Goal: Check status: Check status

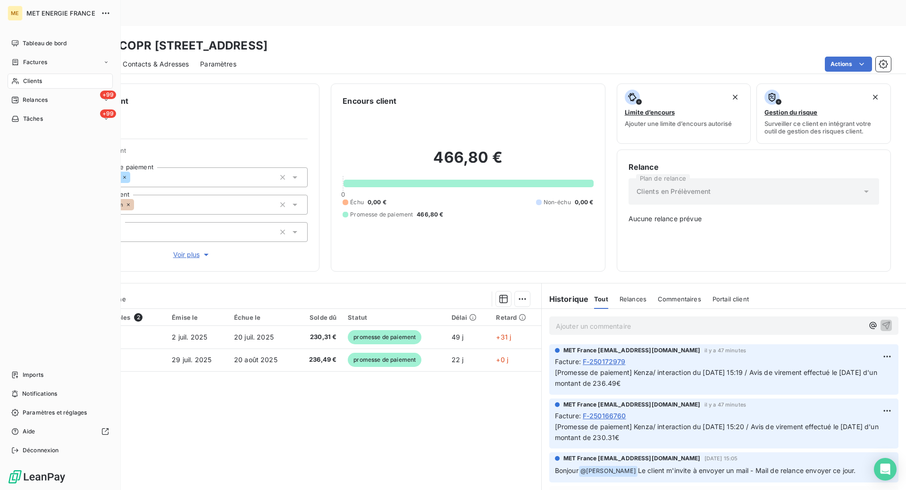
click at [20, 76] on div "Clients" at bounding box center [60, 81] width 105 height 15
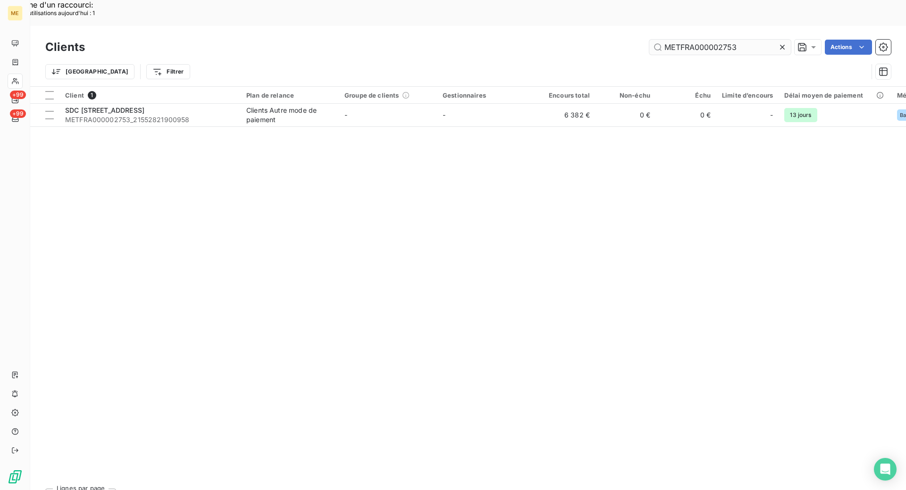
click at [699, 40] on input "METFRA000002753" at bounding box center [720, 47] width 142 height 15
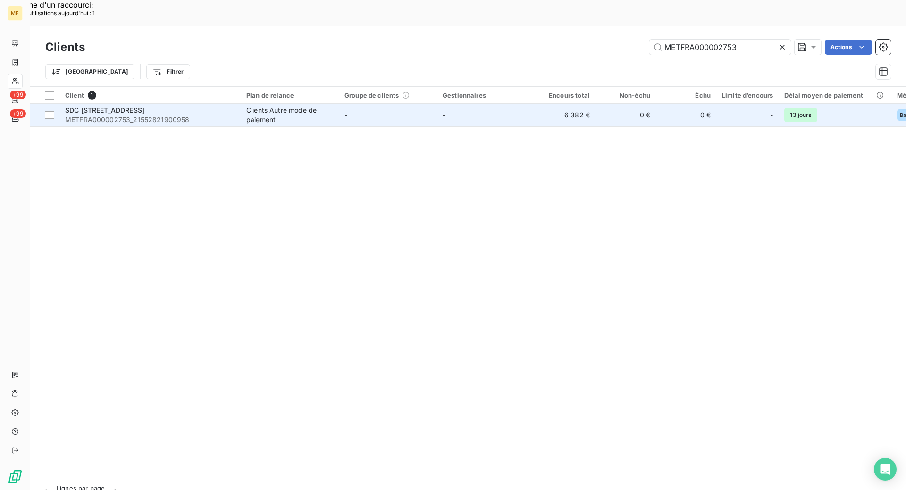
click at [179, 106] on div "SDC [STREET_ADDRESS]" at bounding box center [150, 110] width 170 height 9
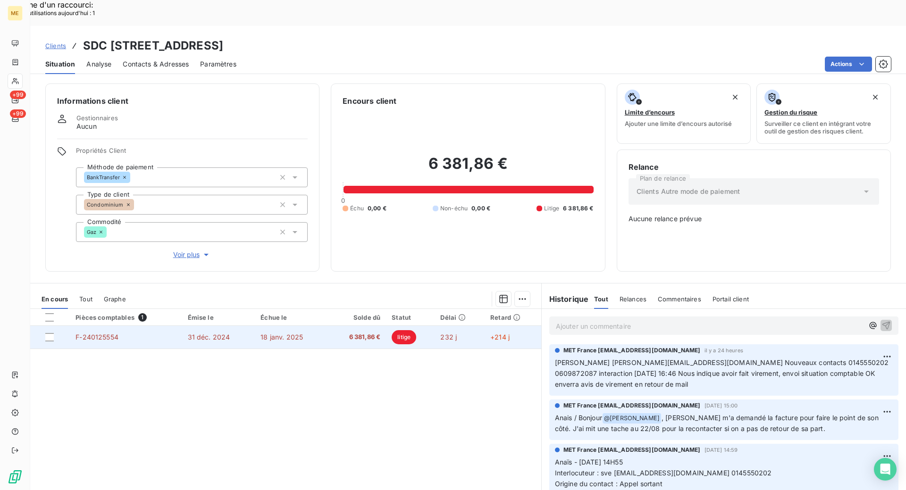
click at [342, 333] on span "6 381,86 €" at bounding box center [357, 337] width 47 height 9
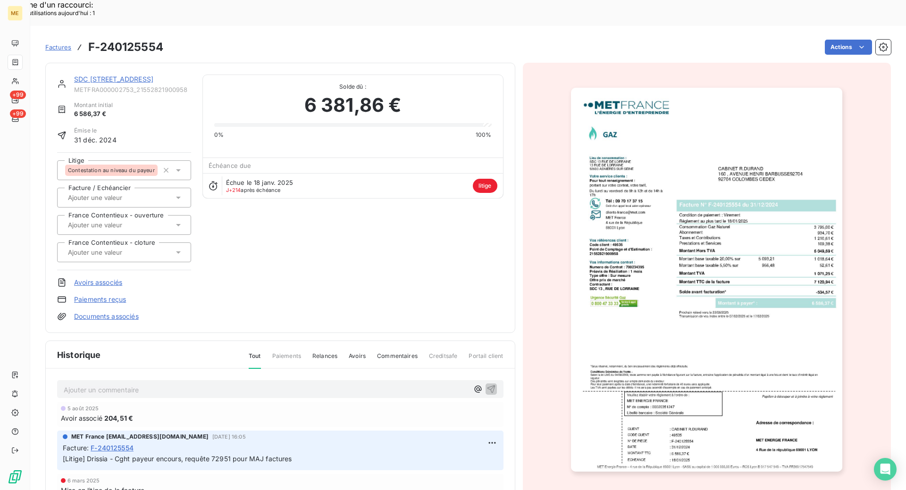
click at [466, 40] on div "Actions" at bounding box center [533, 47] width 716 height 15
click at [129, 75] on div "SDC [STREET_ADDRESS]" at bounding box center [132, 84] width 117 height 19
click at [129, 75] on link "SDC [STREET_ADDRESS]" at bounding box center [113, 79] width 79 height 8
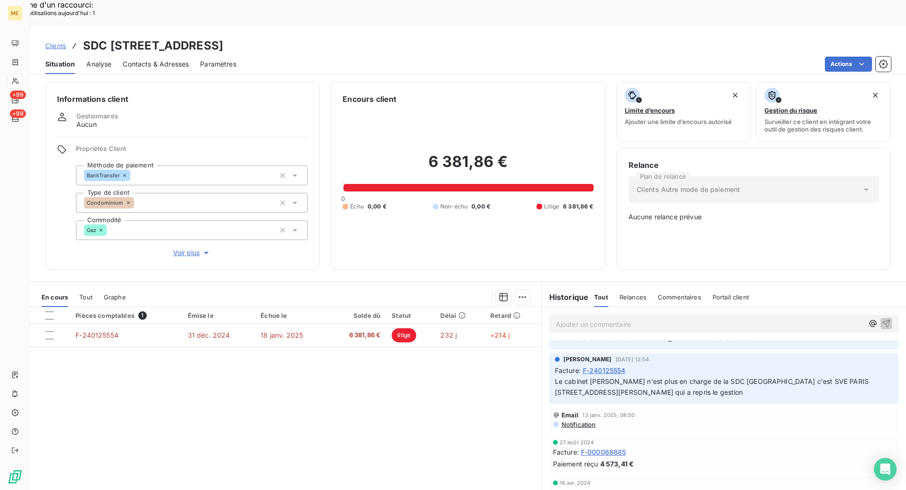
scroll to position [472, 0]
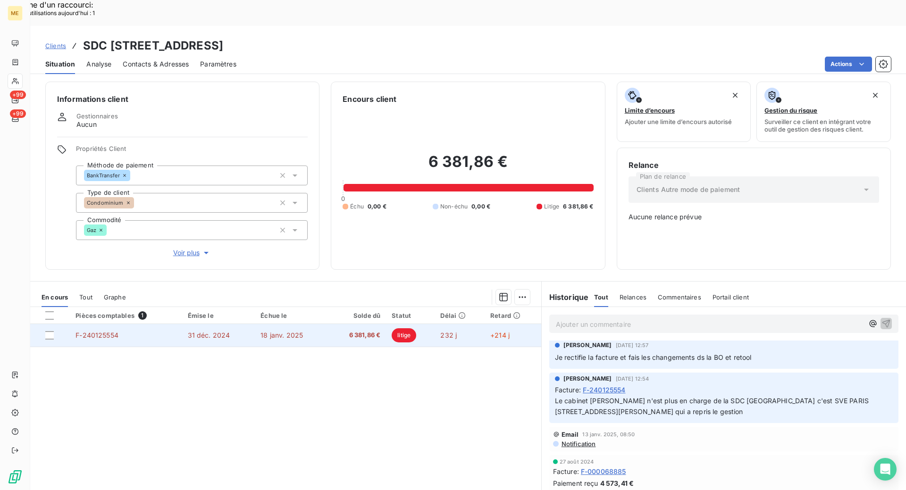
click at [260, 331] on span "18 janv. 2025" at bounding box center [281, 335] width 42 height 8
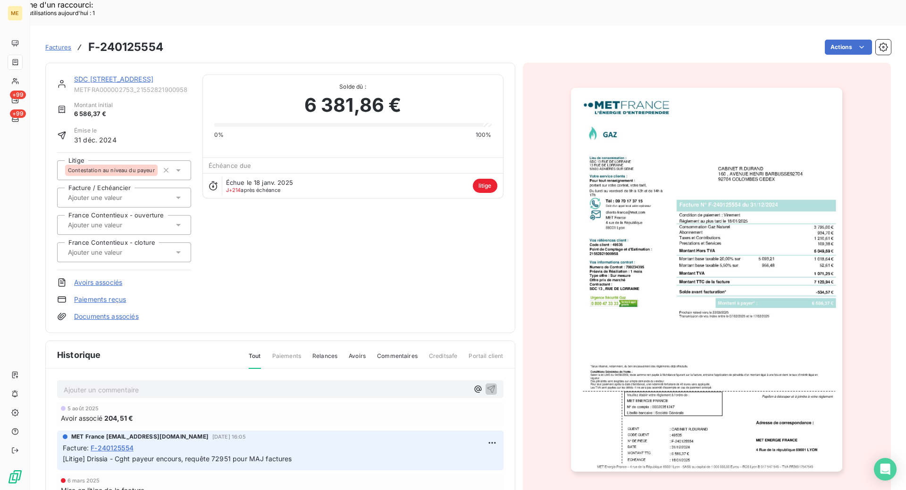
drag, startPoint x: 107, startPoint y: 42, endPoint x: 105, endPoint y: 48, distance: 6.0
click at [105, 63] on div "SDC [STREET_ADDRESS] METFRA000002753_21552821900958 Montant initial 6 586,37 € …" at bounding box center [280, 198] width 470 height 270
click at [104, 75] on div "SDC [STREET_ADDRESS]" at bounding box center [132, 79] width 117 height 9
click at [114, 75] on link "SDC [STREET_ADDRESS]" at bounding box center [113, 79] width 79 height 8
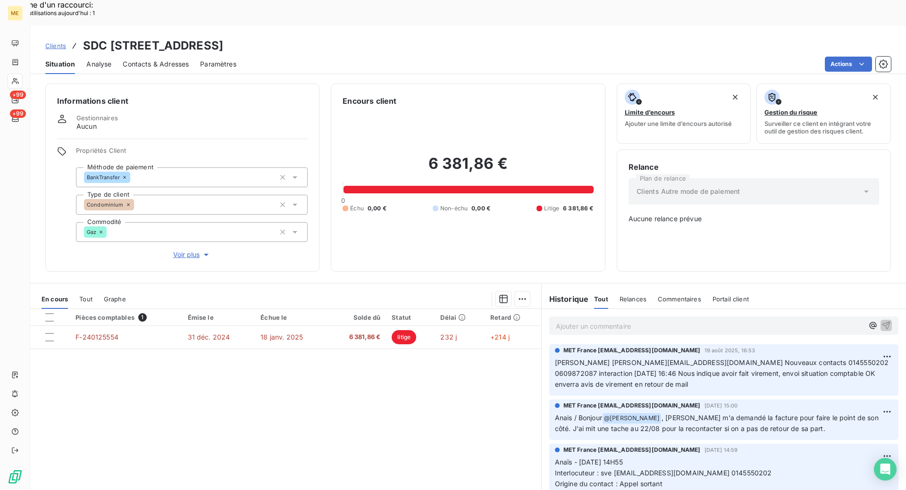
copy h3 "METFRA000002753"
drag, startPoint x: 243, startPoint y: 21, endPoint x: 360, endPoint y: 20, distance: 117.0
click at [223, 37] on h3 "SDC [STREET_ADDRESS]" at bounding box center [153, 45] width 140 height 17
